Goal: Task Accomplishment & Management: Use online tool/utility

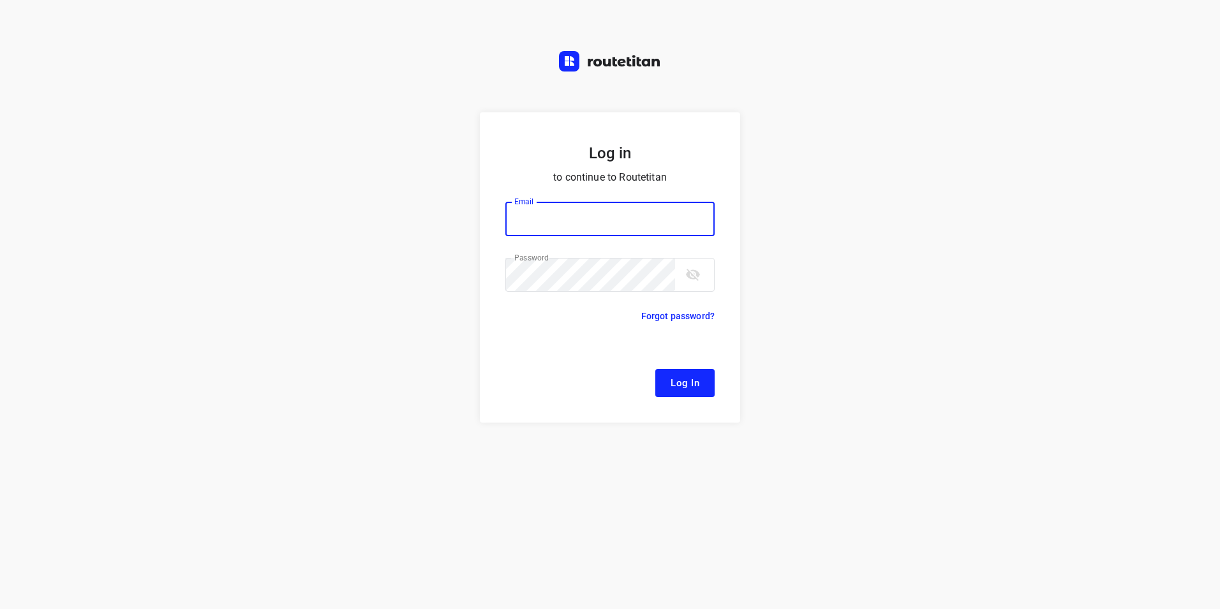
type input "[EMAIL_ADDRESS][DOMAIN_NAME]"
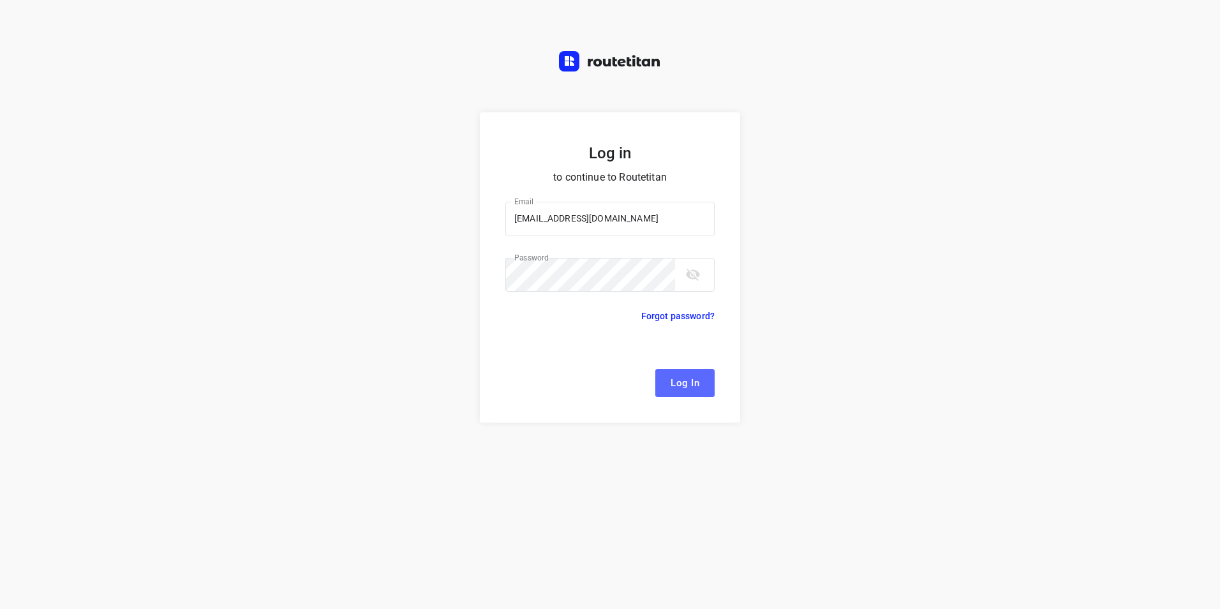
click at [690, 382] on span "Log In" at bounding box center [685, 383] width 29 height 17
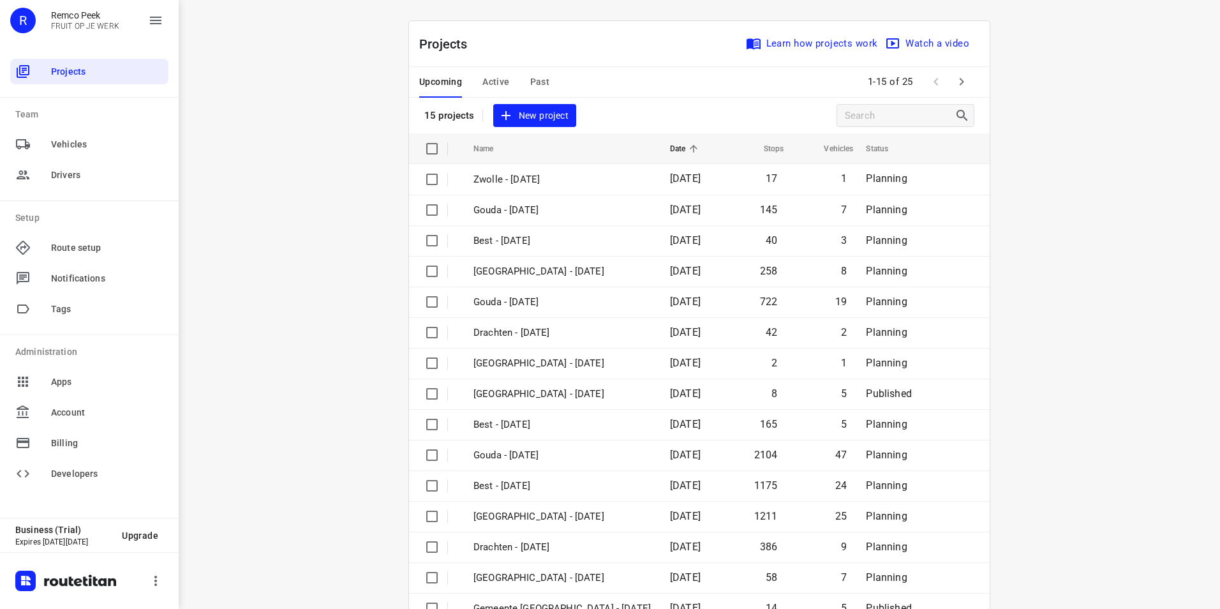
click at [489, 77] on span "Active" at bounding box center [495, 82] width 27 height 16
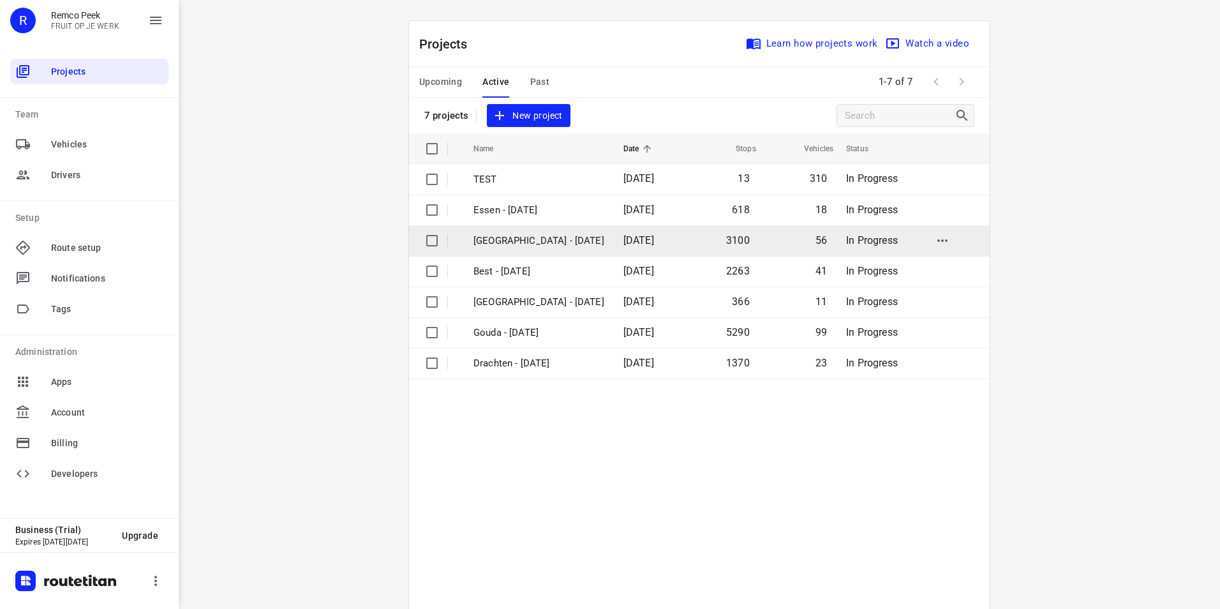
click at [534, 234] on p "[GEOGRAPHIC_DATA] - [DATE]" at bounding box center [538, 241] width 131 height 15
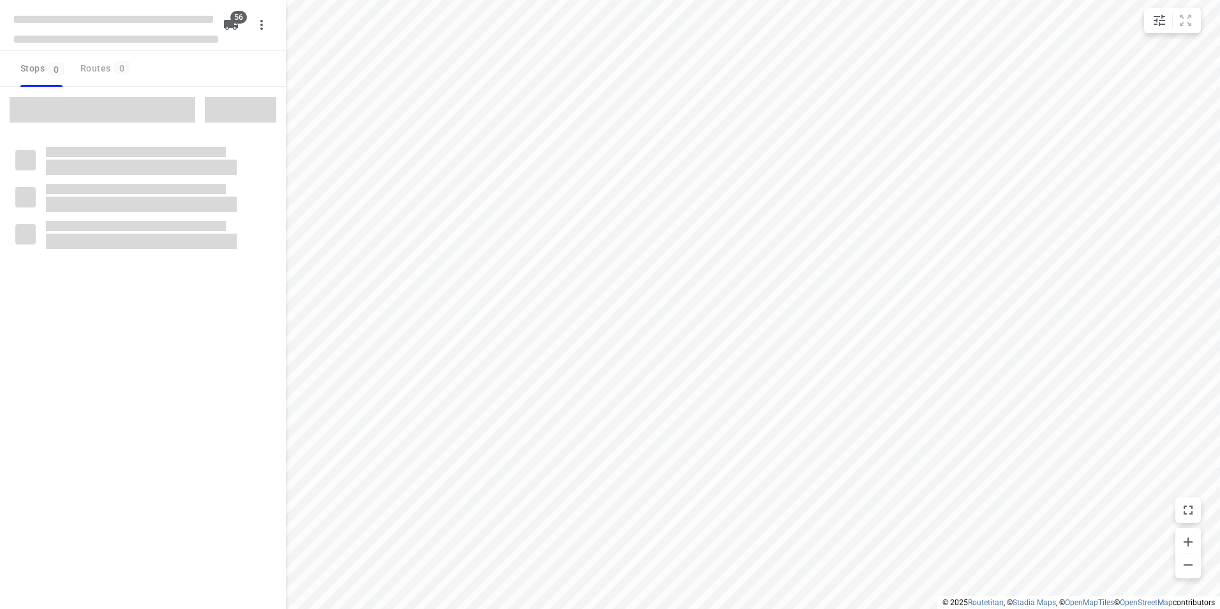
checkbox input "true"
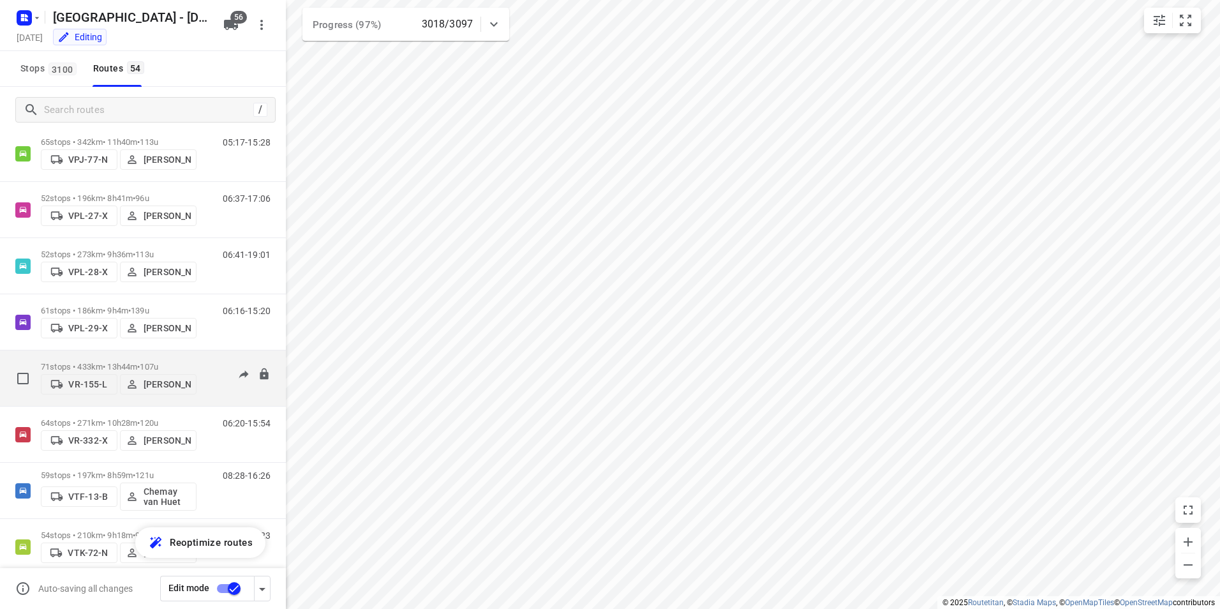
scroll to position [2419, 0]
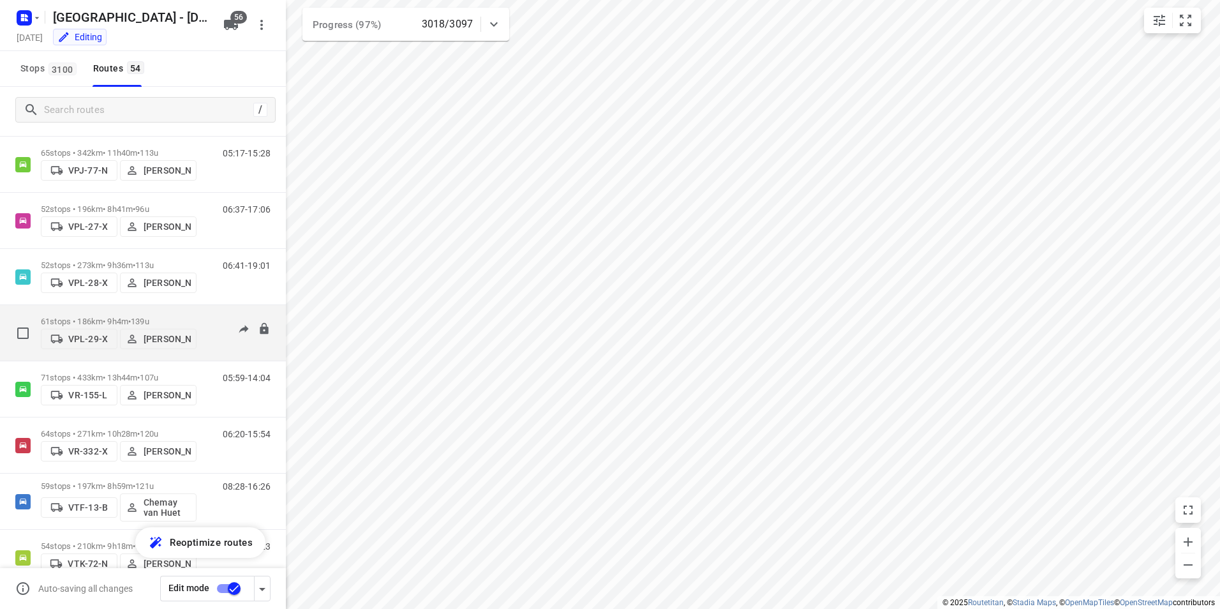
click at [137, 314] on div "61 stops • 186km • 9h4m • 139u VPL-29-X Milan Rave" at bounding box center [119, 332] width 156 height 45
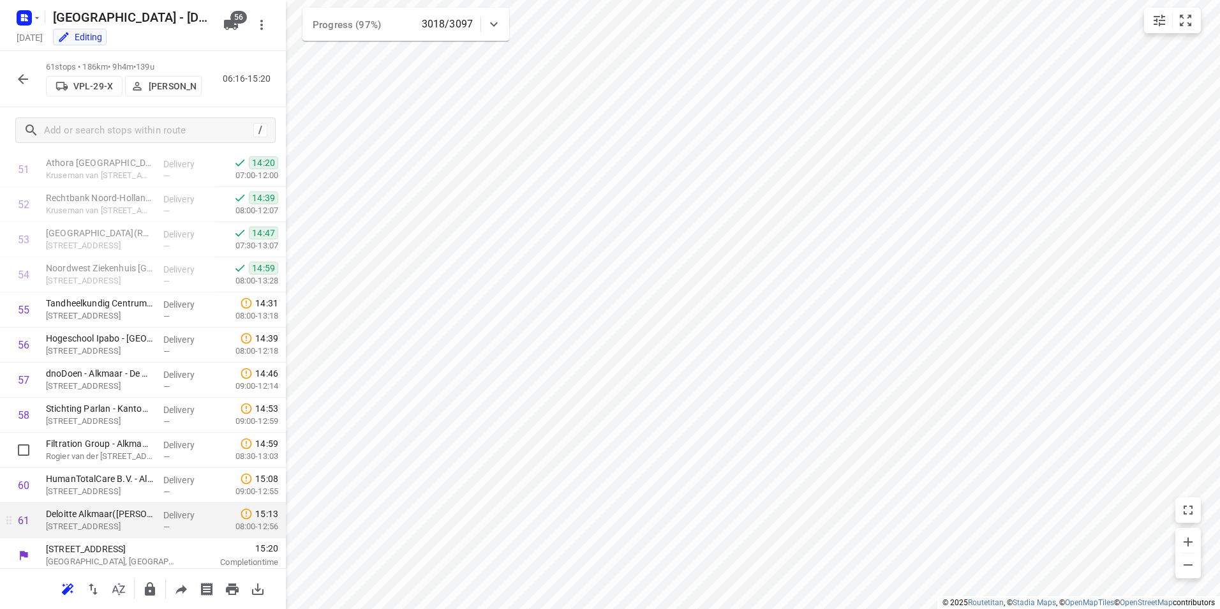
scroll to position [1861, 0]
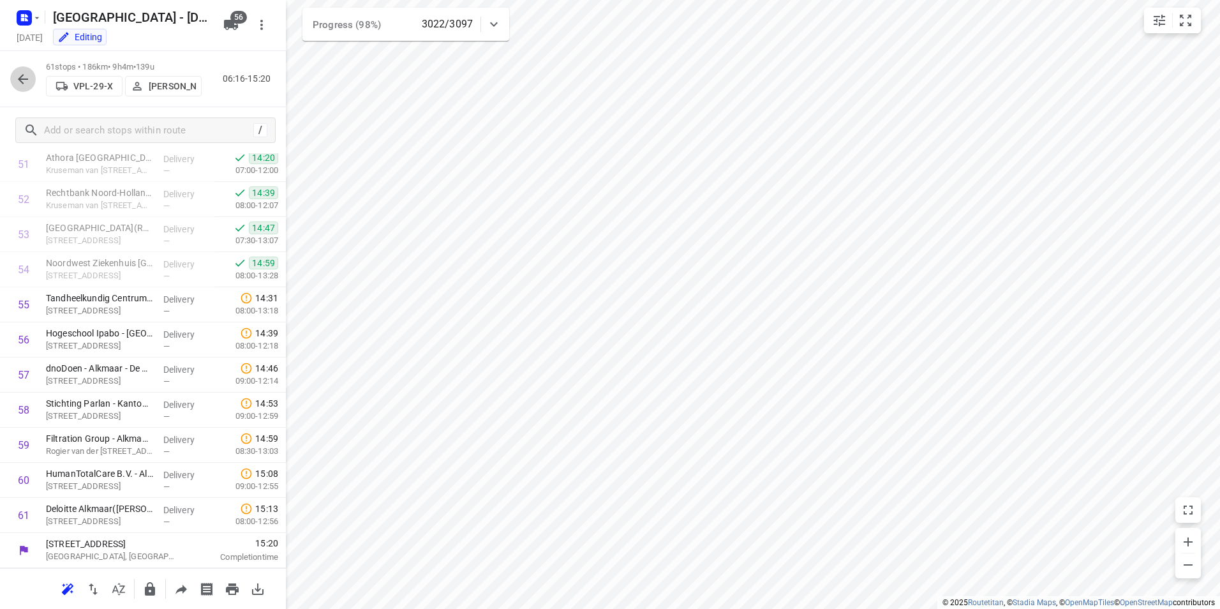
click at [24, 78] on icon "button" at bounding box center [22, 78] width 15 height 15
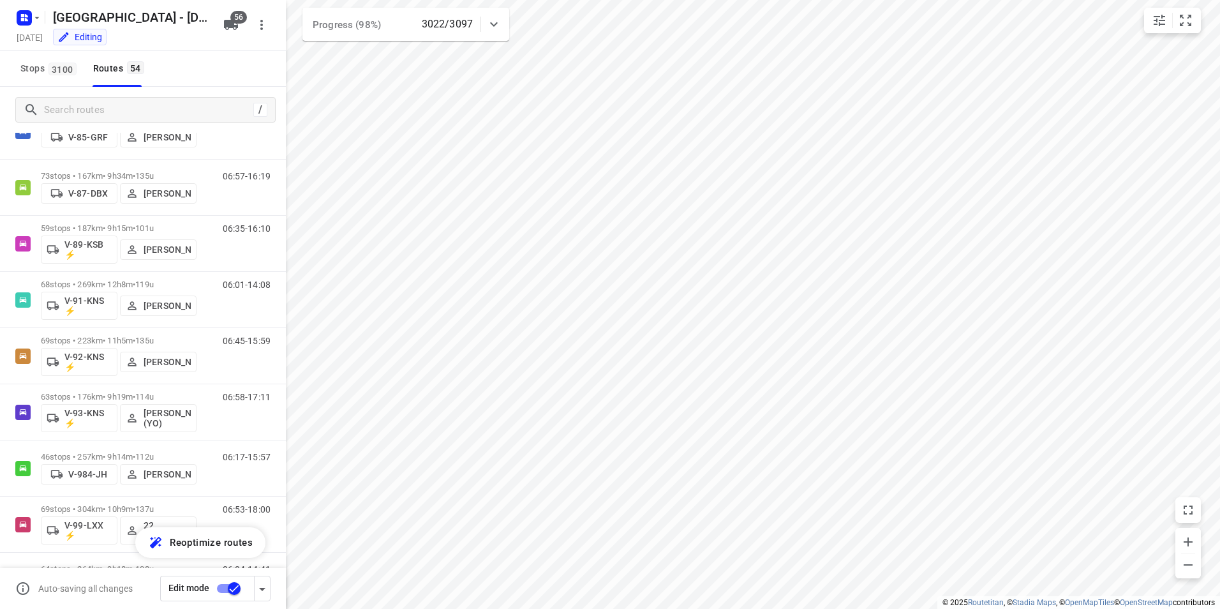
scroll to position [2675, 0]
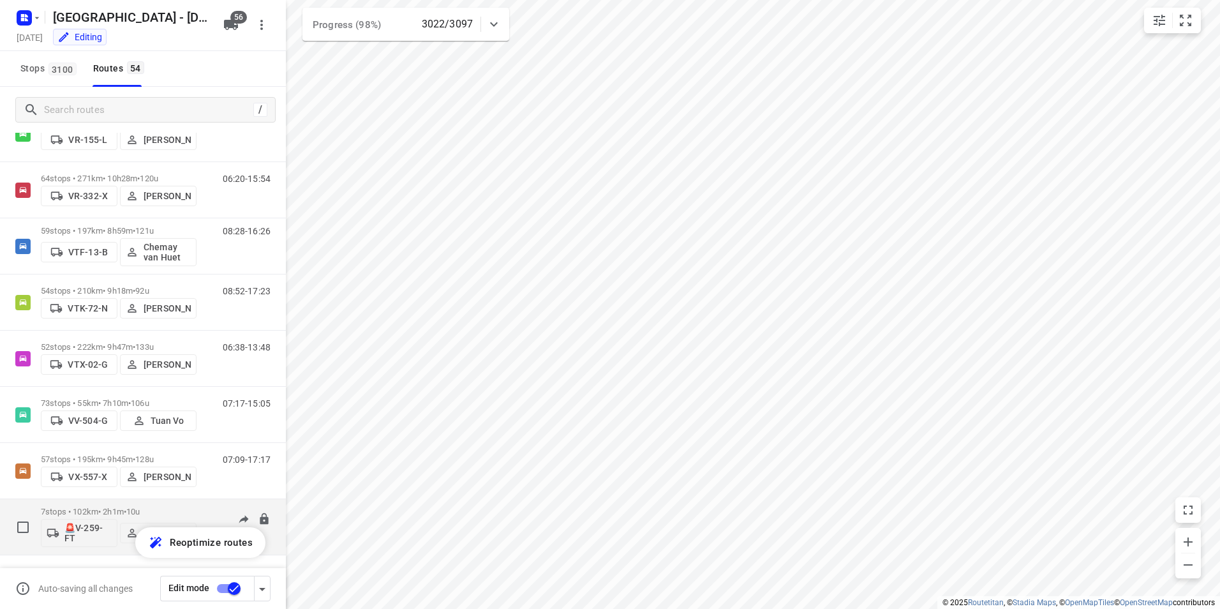
click at [160, 508] on p "7 stops • 102km • 2h1m • 10u" at bounding box center [119, 512] width 156 height 10
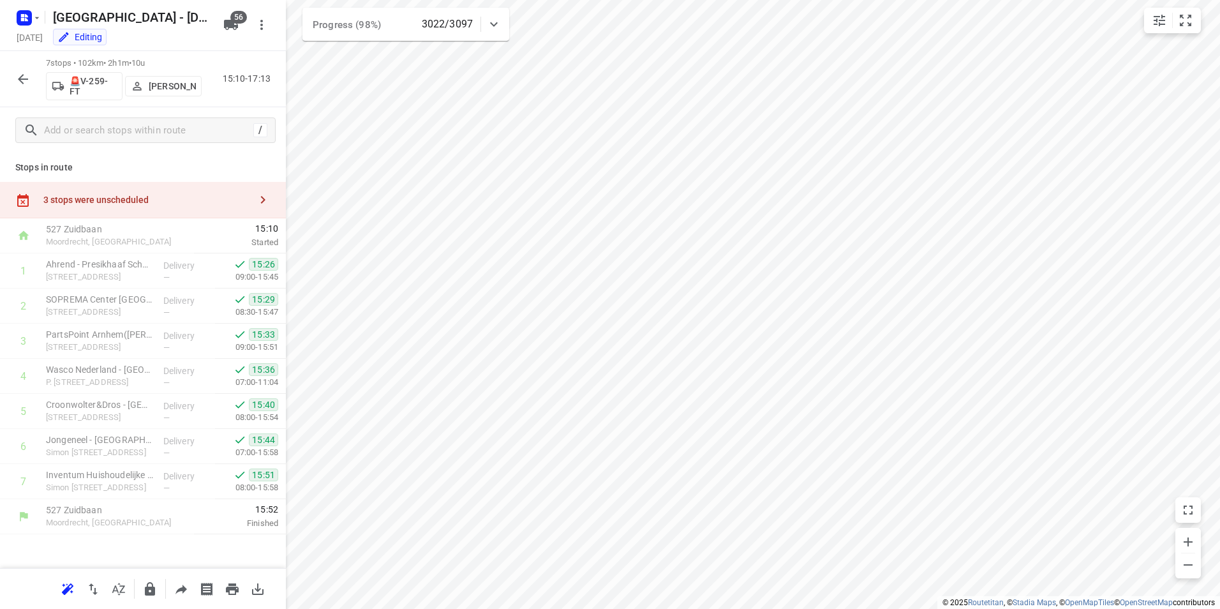
click at [19, 80] on icon "button" at bounding box center [23, 79] width 10 height 10
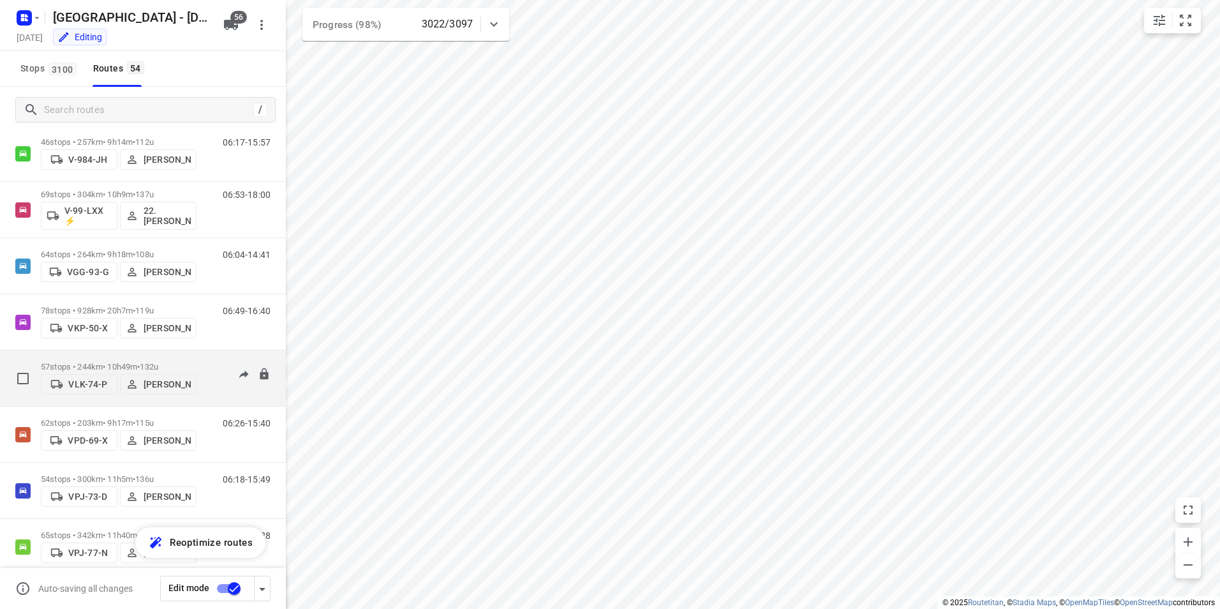
scroll to position [2037, 0]
click at [140, 362] on span "•" at bounding box center [138, 367] width 3 height 10
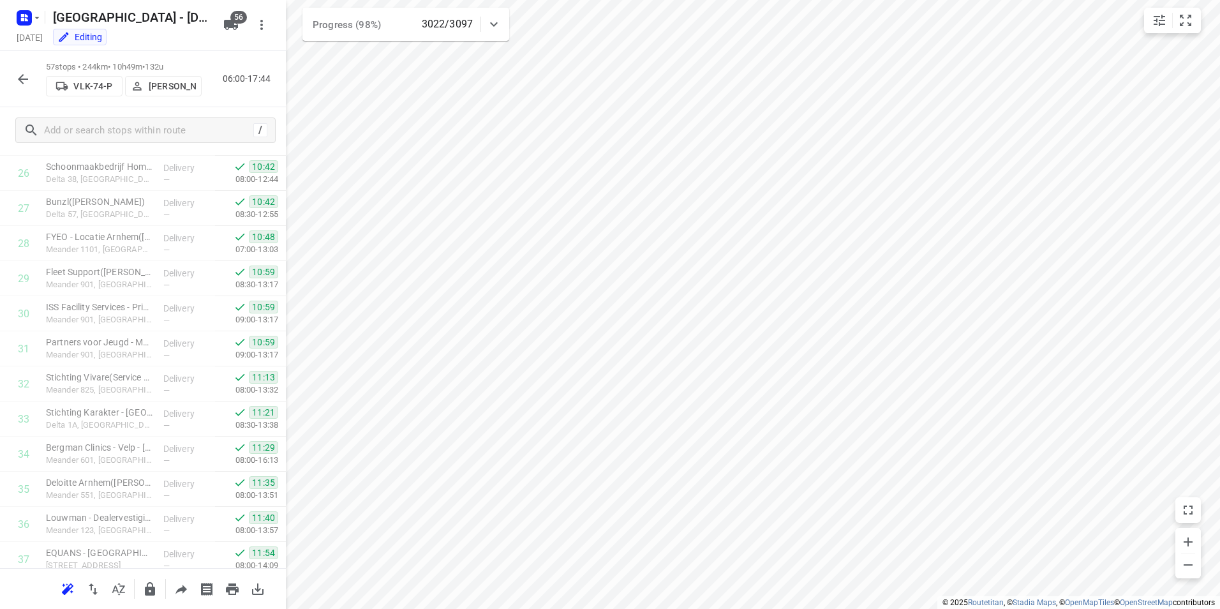
scroll to position [1721, 0]
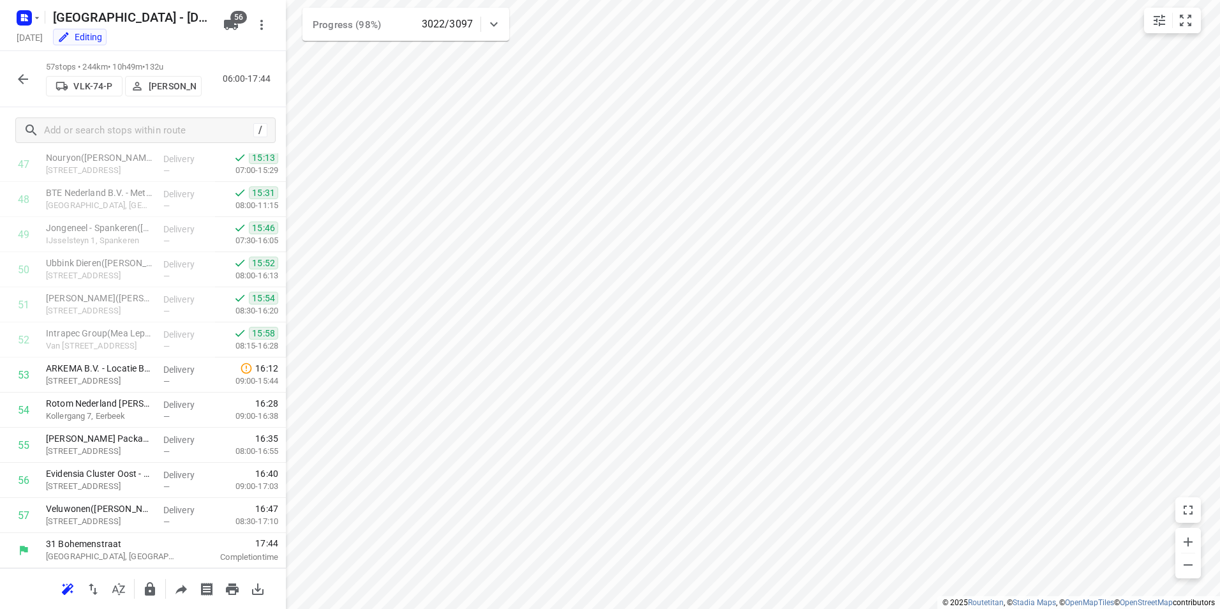
click at [20, 77] on icon "button" at bounding box center [23, 79] width 10 height 10
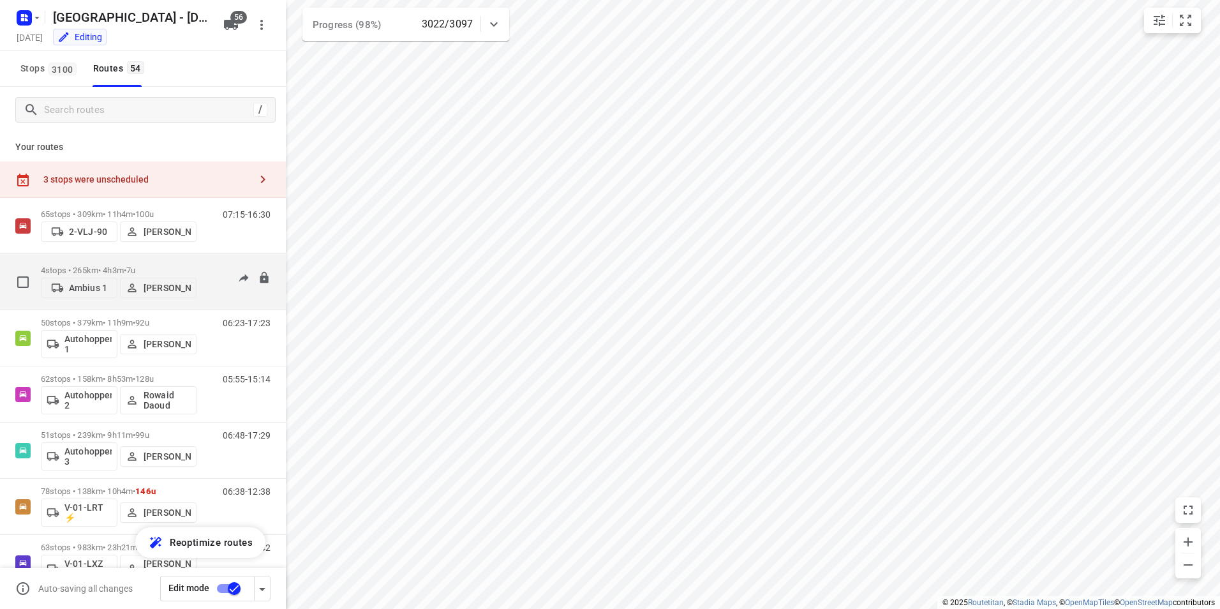
click at [126, 265] on span "•" at bounding box center [125, 270] width 3 height 10
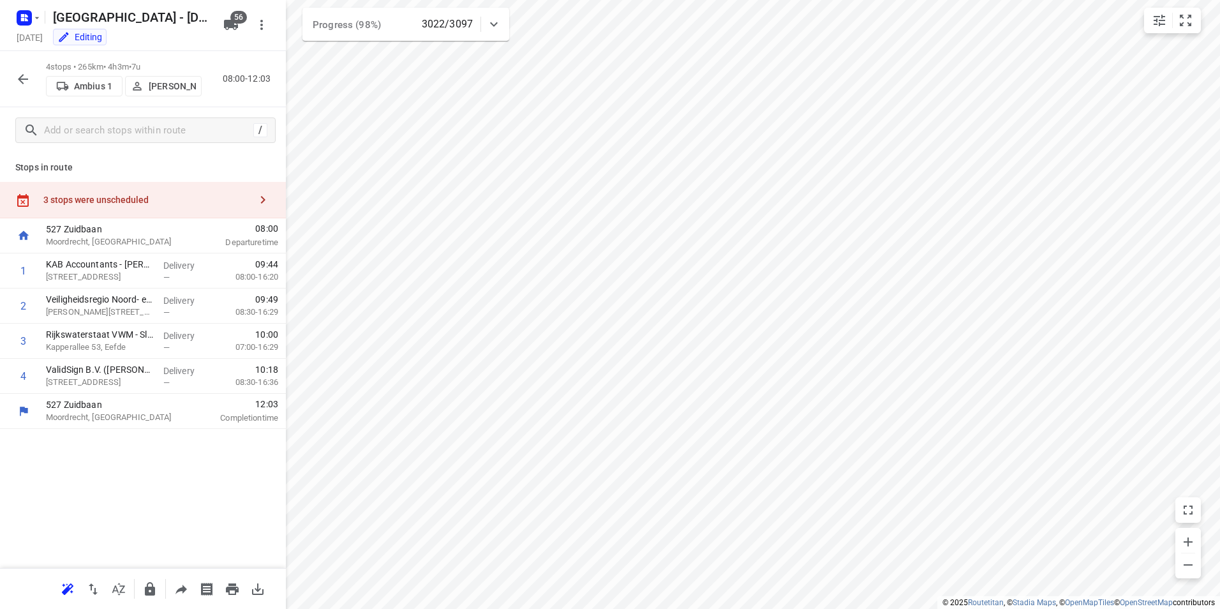
click at [20, 73] on icon "button" at bounding box center [22, 78] width 15 height 15
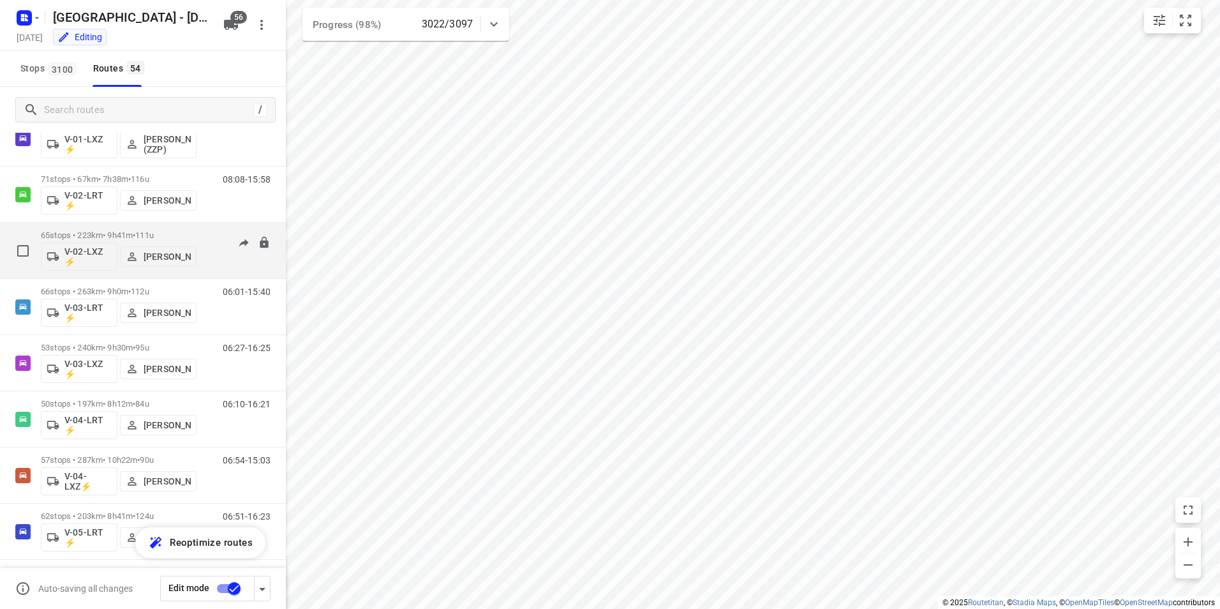
scroll to position [447, 0]
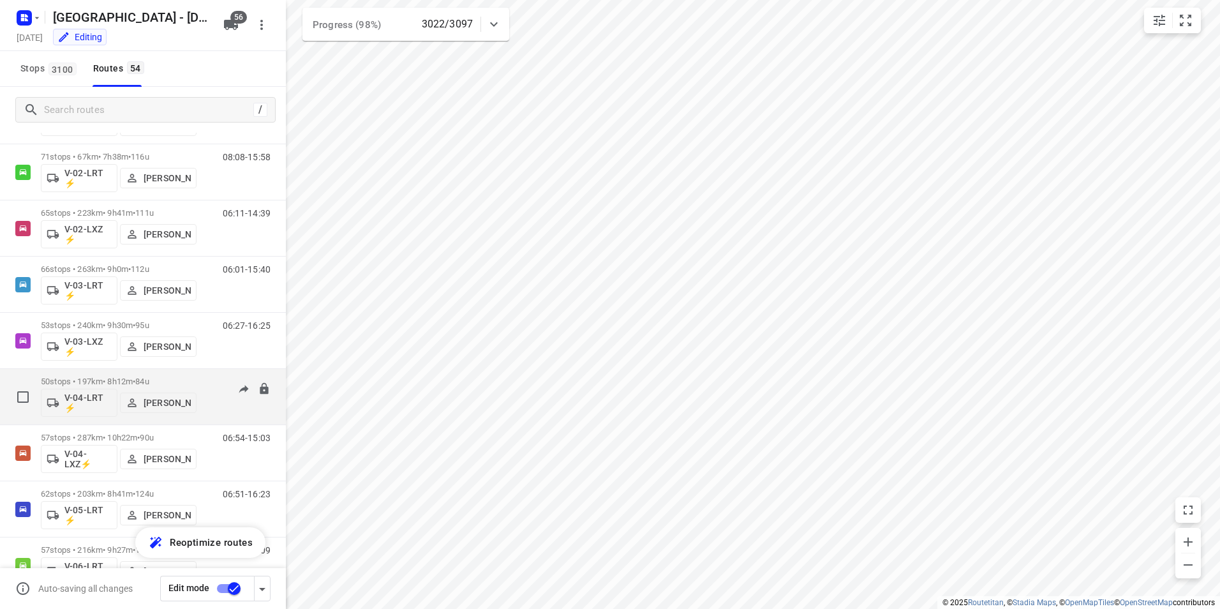
click at [167, 378] on p "50 stops • 197km • 8h12m • 84u" at bounding box center [119, 381] width 156 height 10
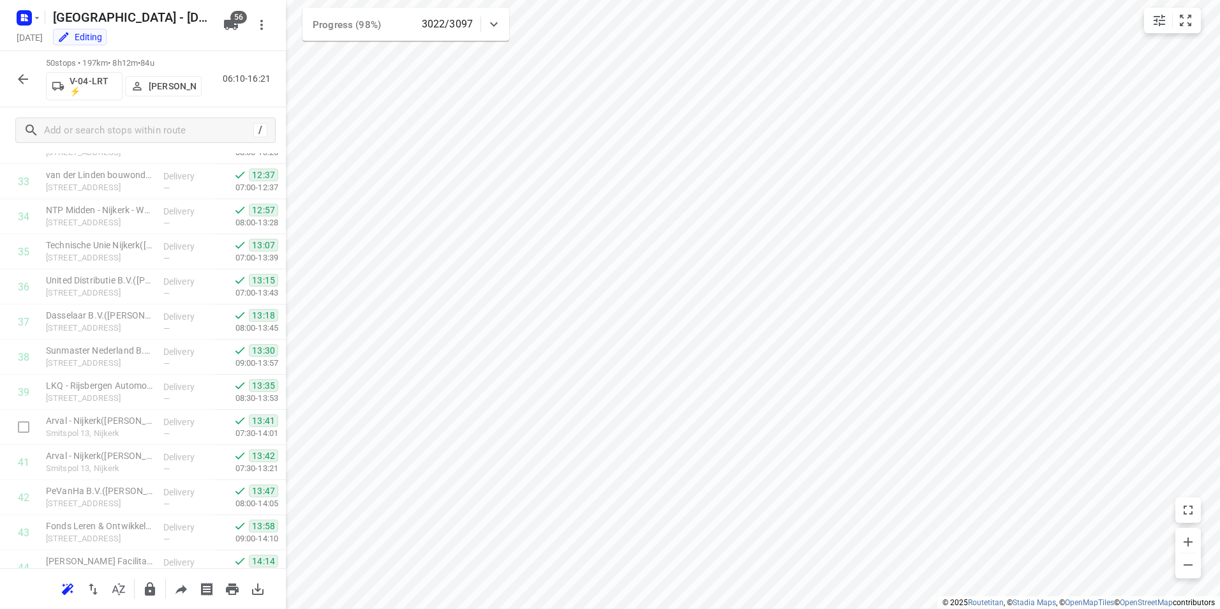
scroll to position [1475, 0]
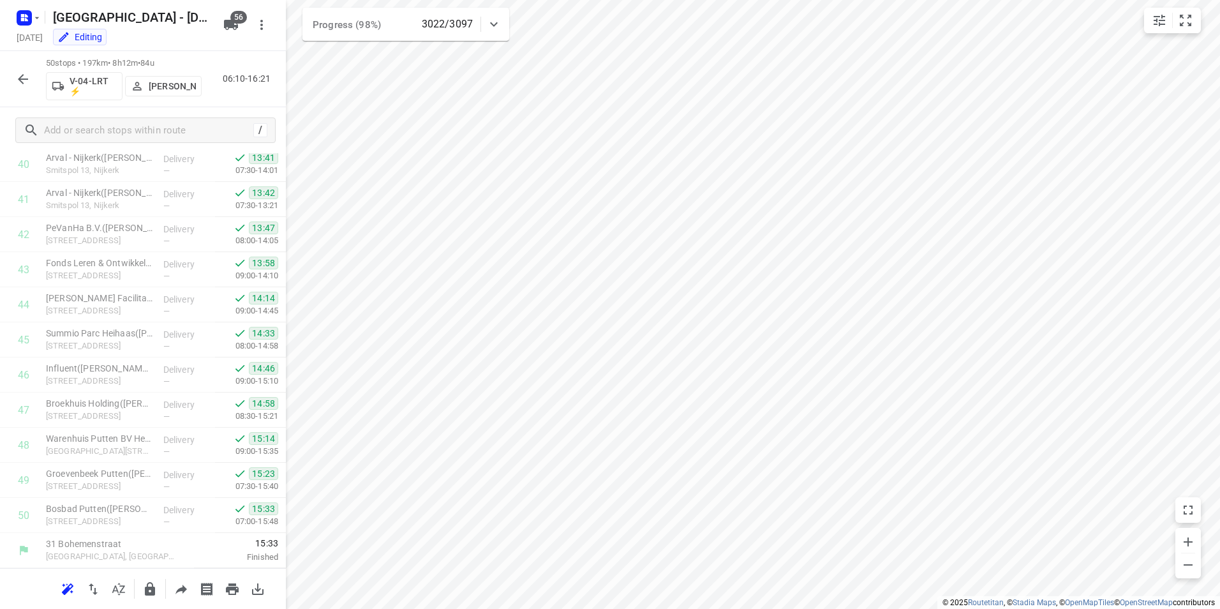
click at [27, 80] on icon "button" at bounding box center [22, 78] width 15 height 15
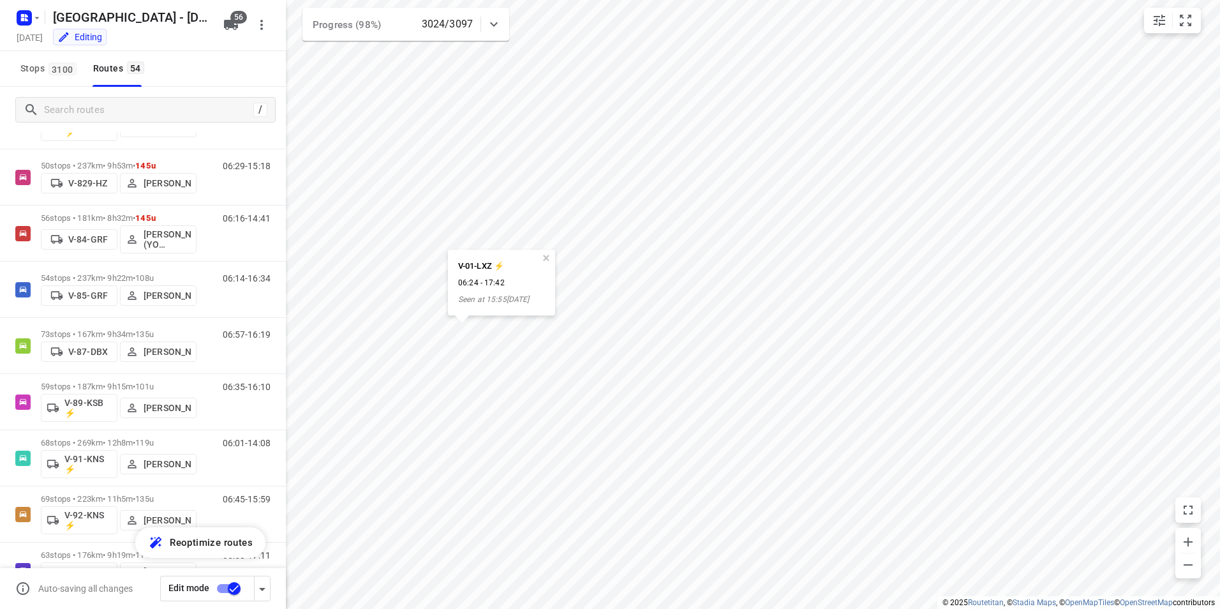
scroll to position [1531, 0]
